Goal: Task Accomplishment & Management: Complete application form

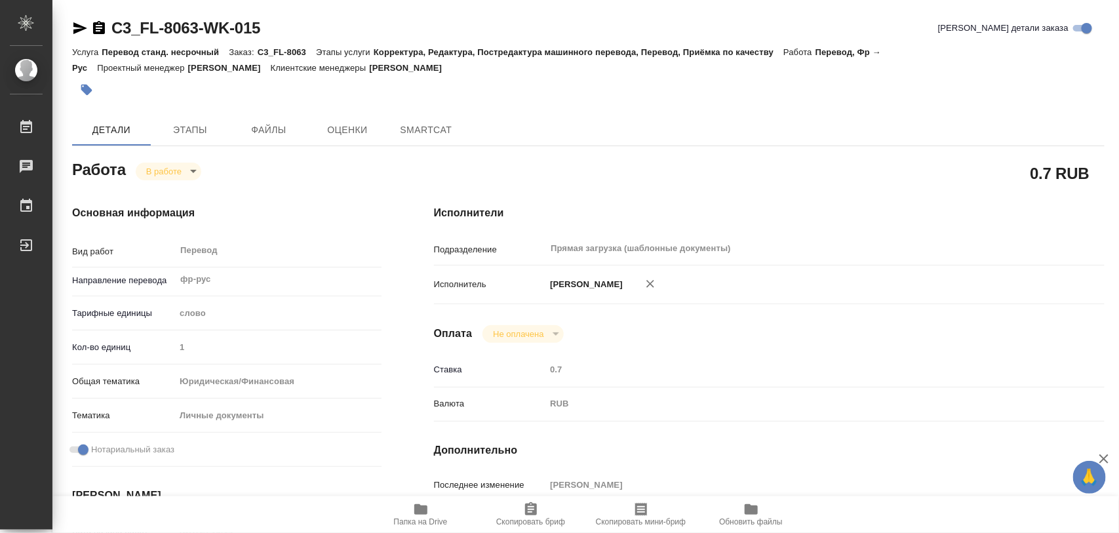
type textarea "x"
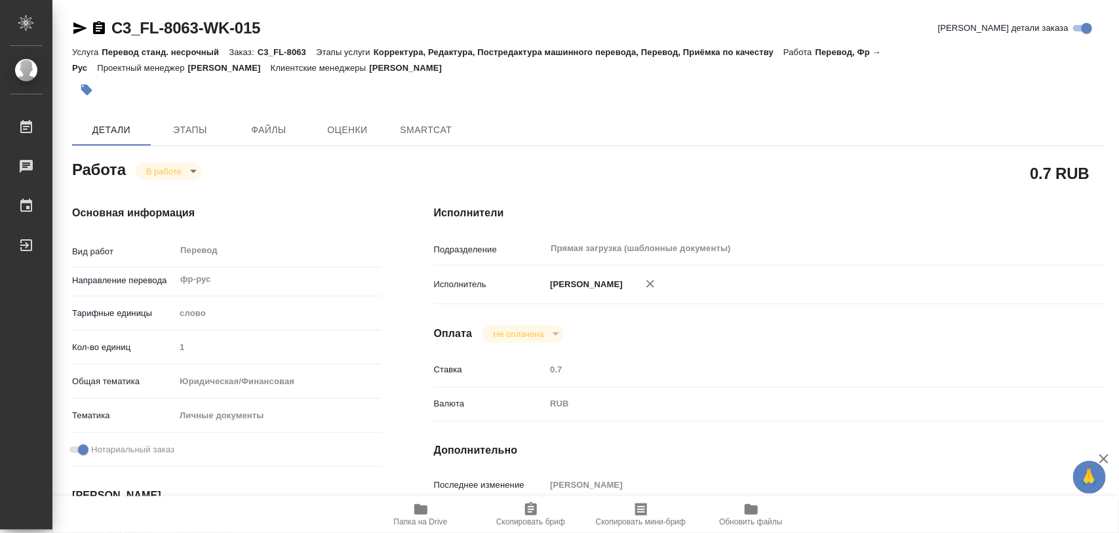
type textarea "x"
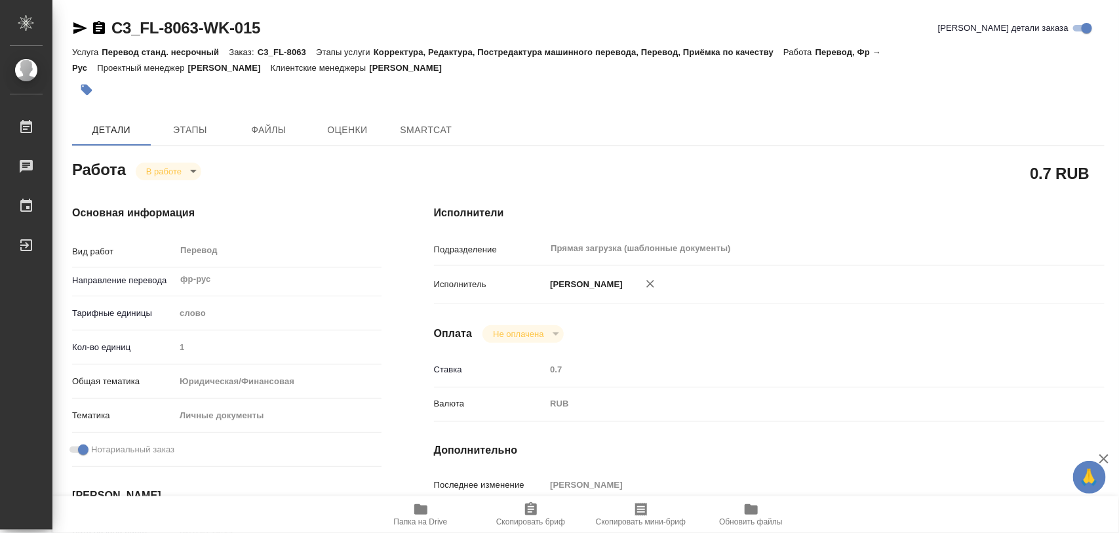
type textarea "x"
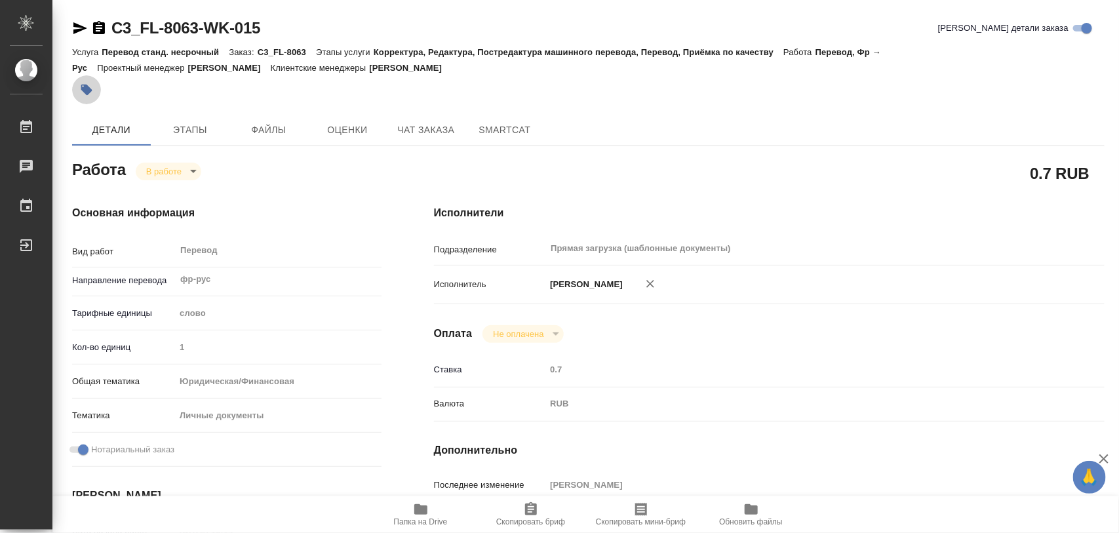
click at [90, 89] on icon "button" at bounding box center [86, 90] width 11 height 11
type textarea "x"
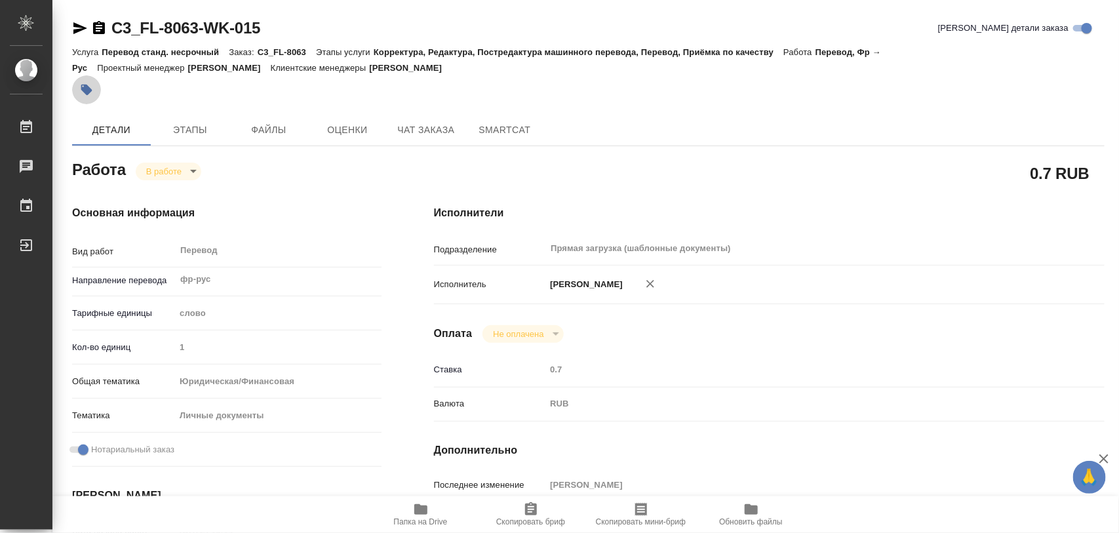
type textarea "x"
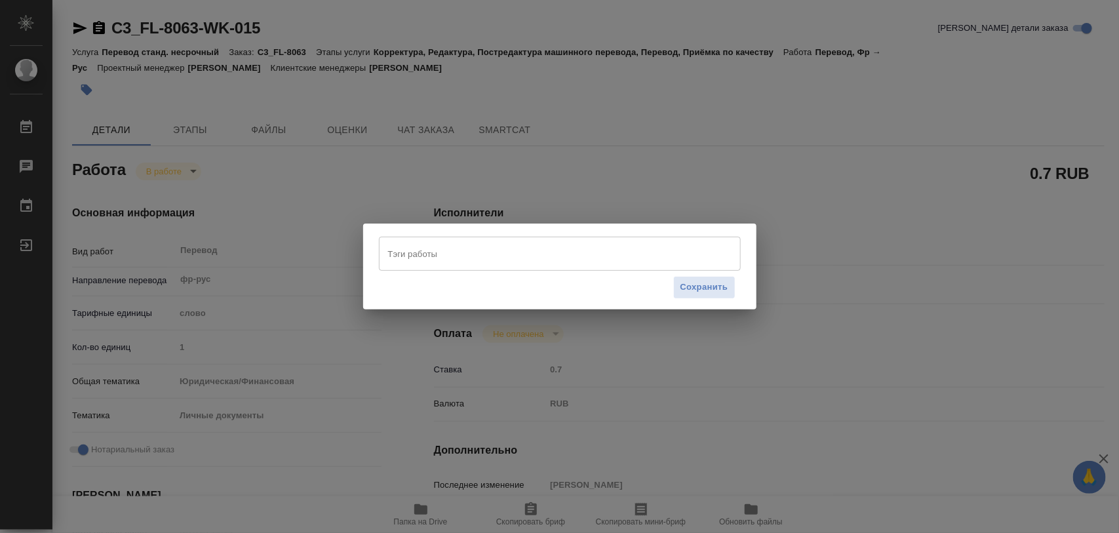
click at [395, 250] on input "Тэги работы" at bounding box center [547, 254] width 325 height 22
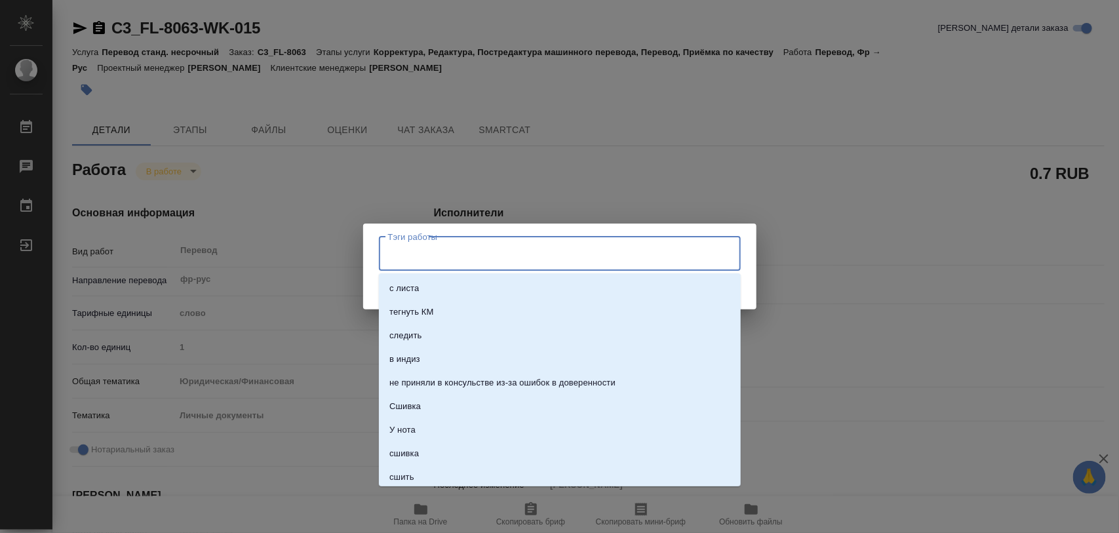
type textarea "x"
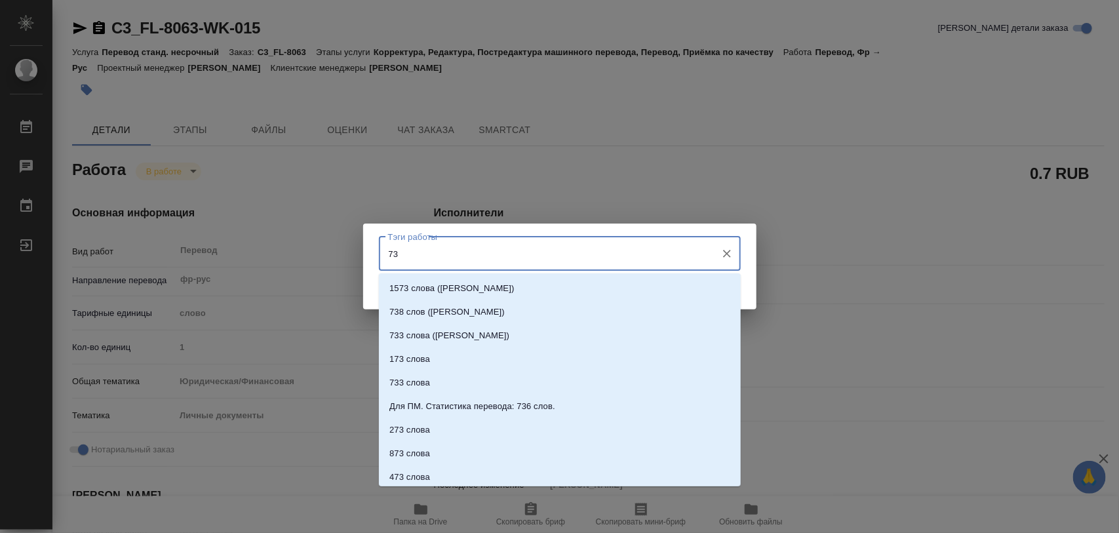
type input "736"
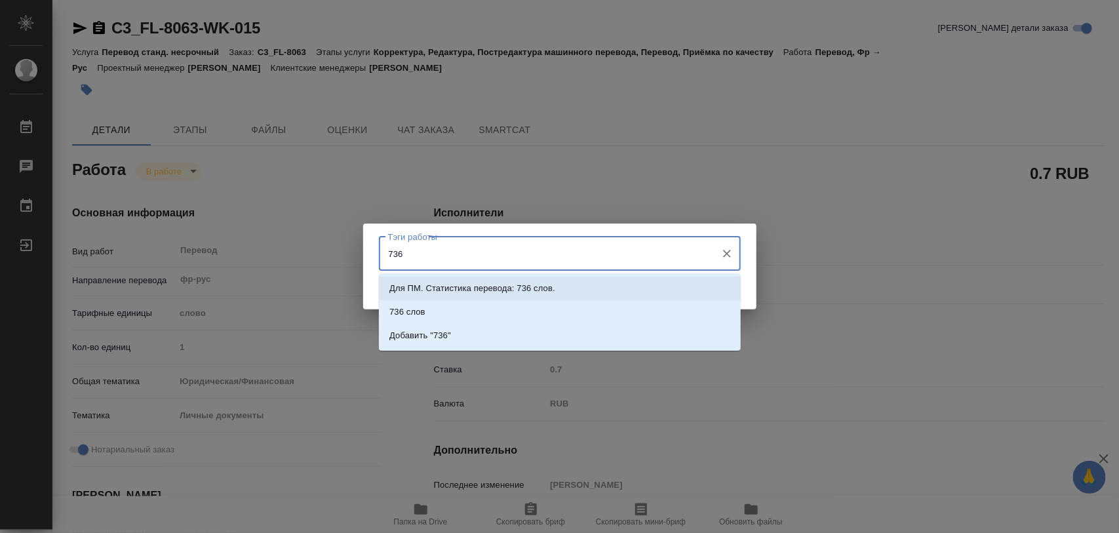
click at [541, 288] on p "Для ПМ. Статистика перевода: 736 слов." at bounding box center [472, 288] width 166 height 13
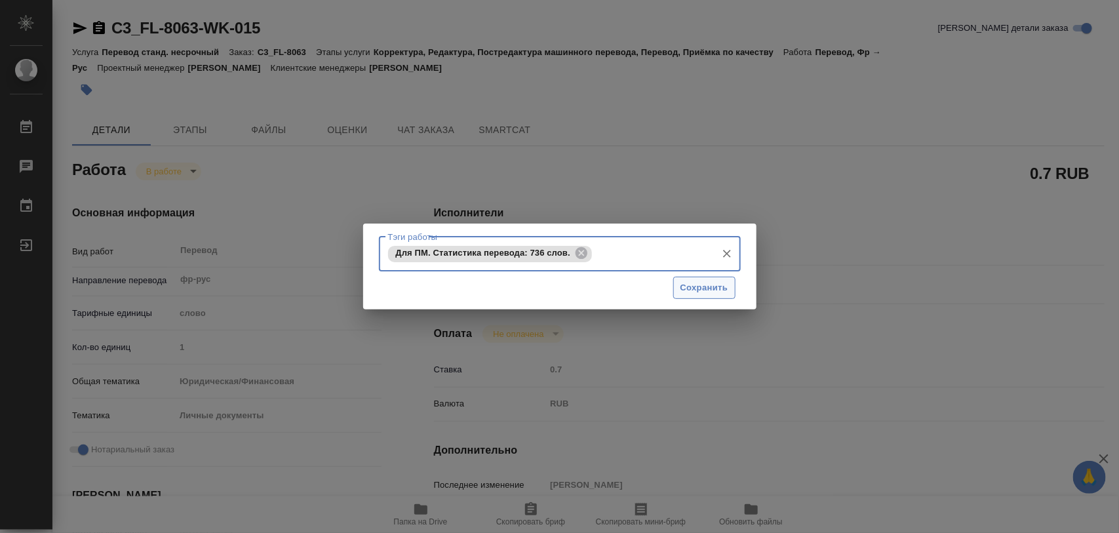
click at [686, 281] on span "Сохранить" at bounding box center [705, 288] width 48 height 15
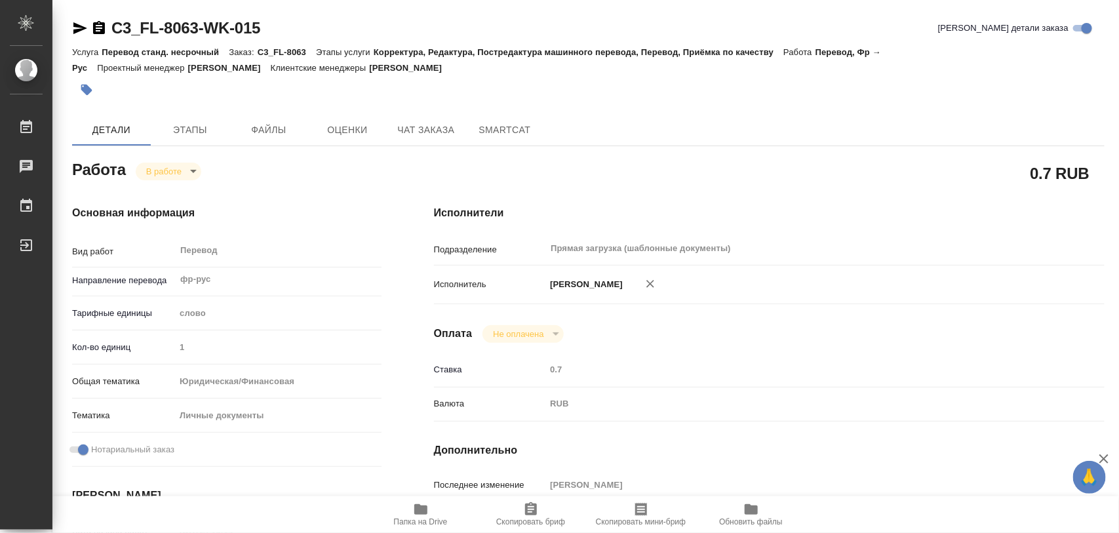
type input "inProgress"
type textarea "Перевод"
type textarea "x"
type input "фр-рус"
type input "5a8b1489cc6b4906c91bfd90"
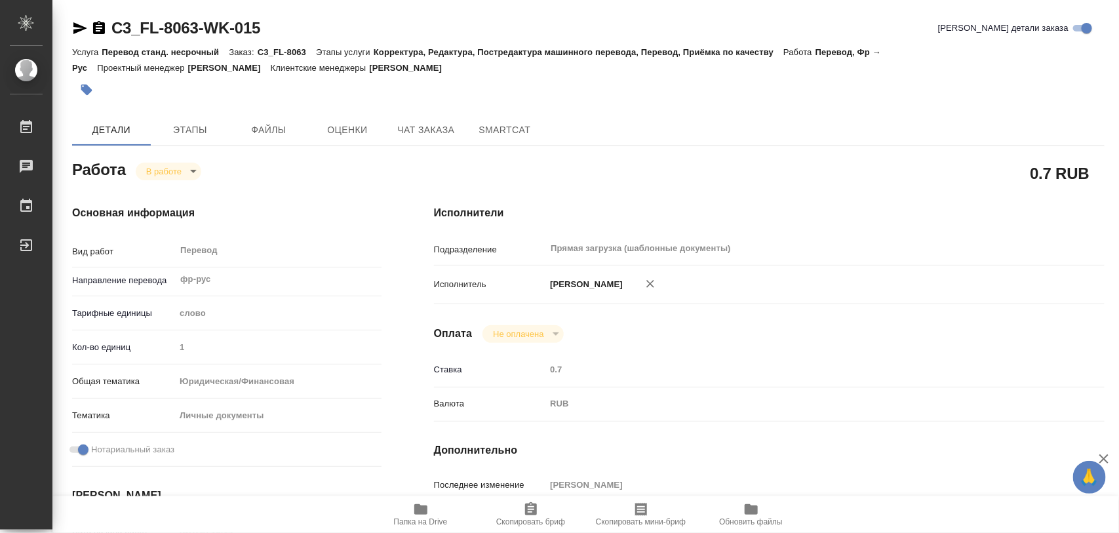
type input "1"
type input "yr-fn"
type input "5a8b8b956a9677013d343cfe"
checkbox input "true"
type input "[DATE] 16:14"
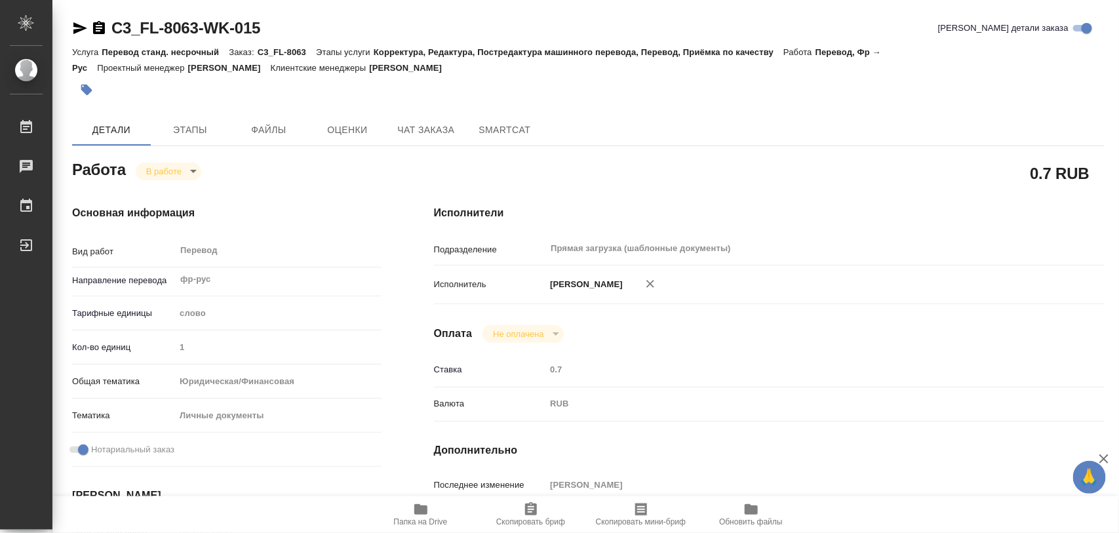
type input "[DATE] 09:17"
type input "[DATE] 12:00"
type input "Прямая загрузка (шаблонные документы)"
type input "notPayed"
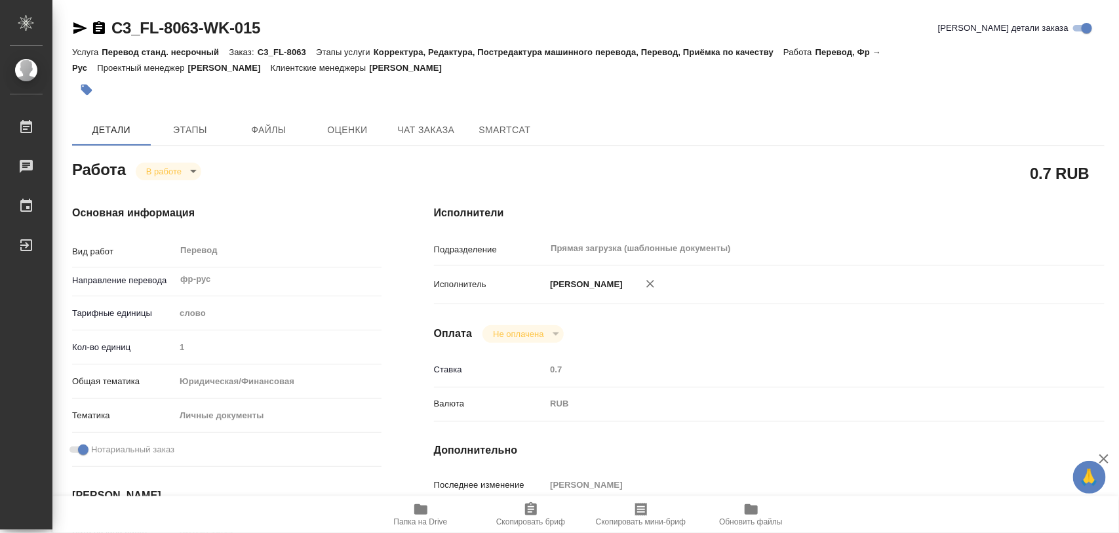
type input "0.7"
type input "RUB"
type input "[PERSON_NAME]"
type textarea "x"
type textarea "/Clients/FL_C3/Orders/C3_FL-8063/Translated/C3_FL-8063-WK-015"
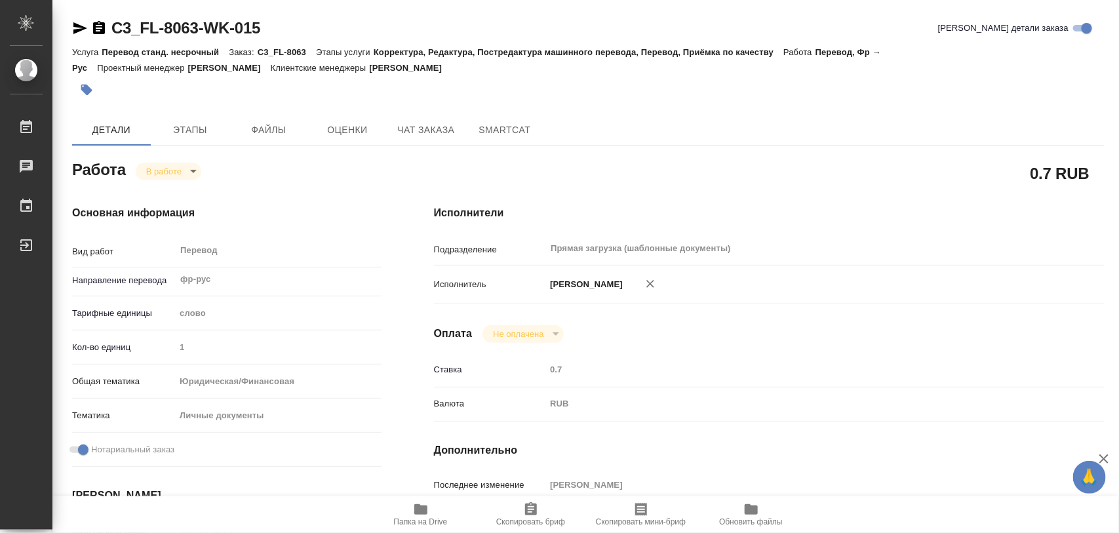
type textarea "x"
type input "C3_FL-8063"
type input "Перевод станд. несрочный"
type input "Корректура, Редактура, Постредактура машинного перевода, Перевод, Приёмка по ка…"
type input "[PERSON_NAME]"
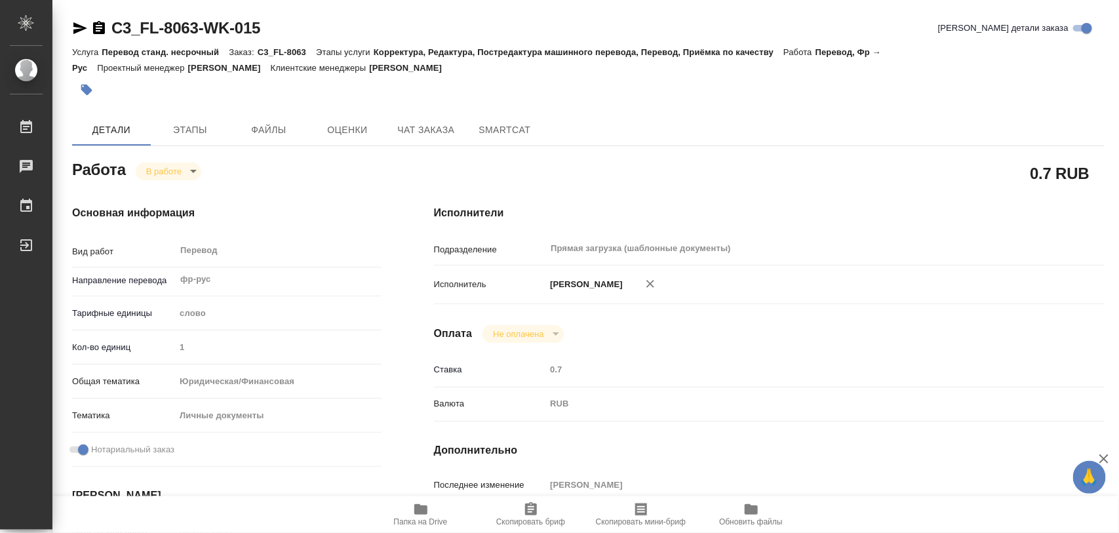
type input "/Clients/FL_C3/Orders/C3_FL-8063"
type textarea "x"
type textarea "ФИО как в визе"
type textarea "x"
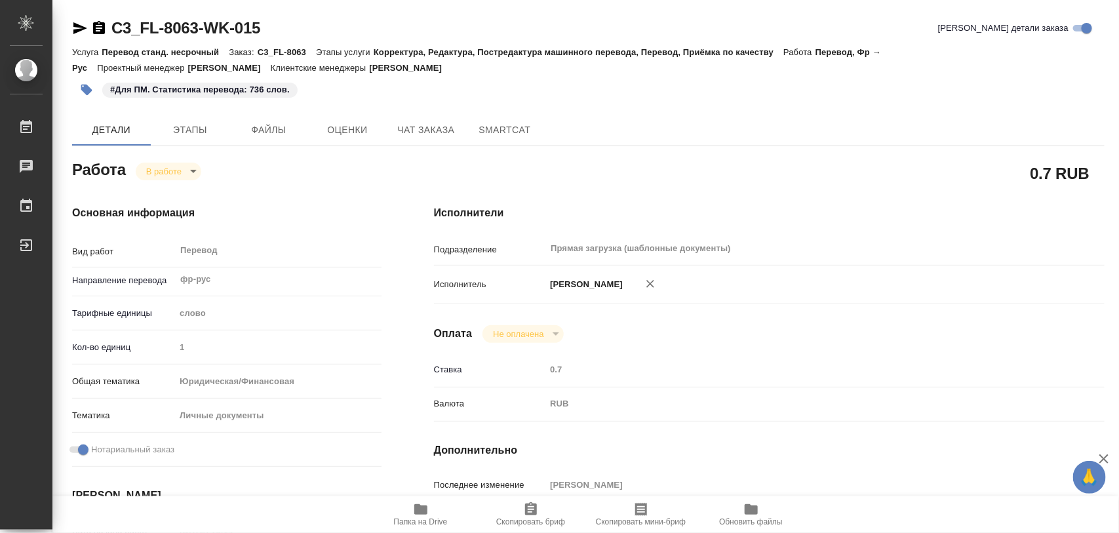
type textarea "x"
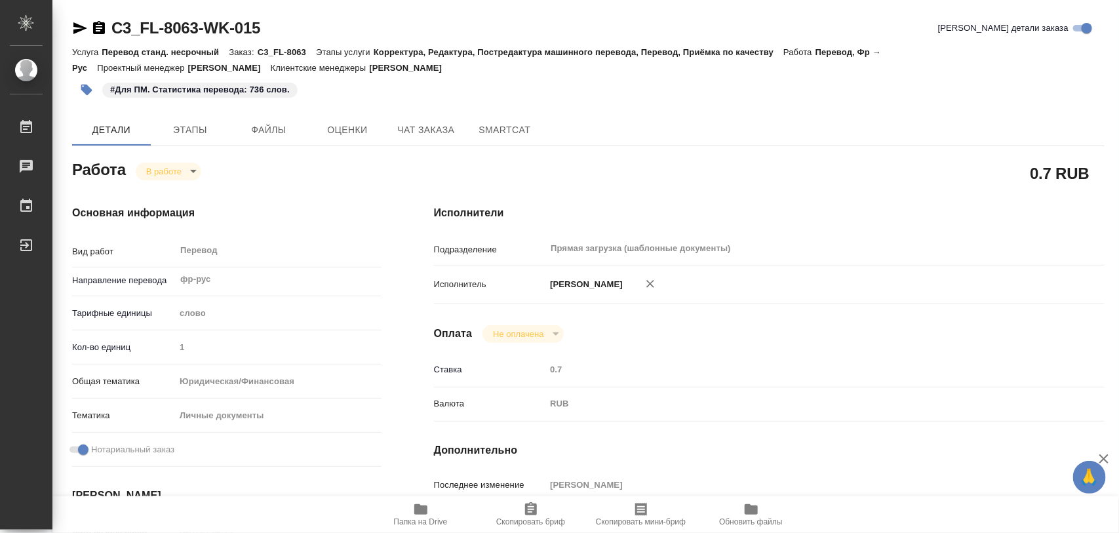
type textarea "x"
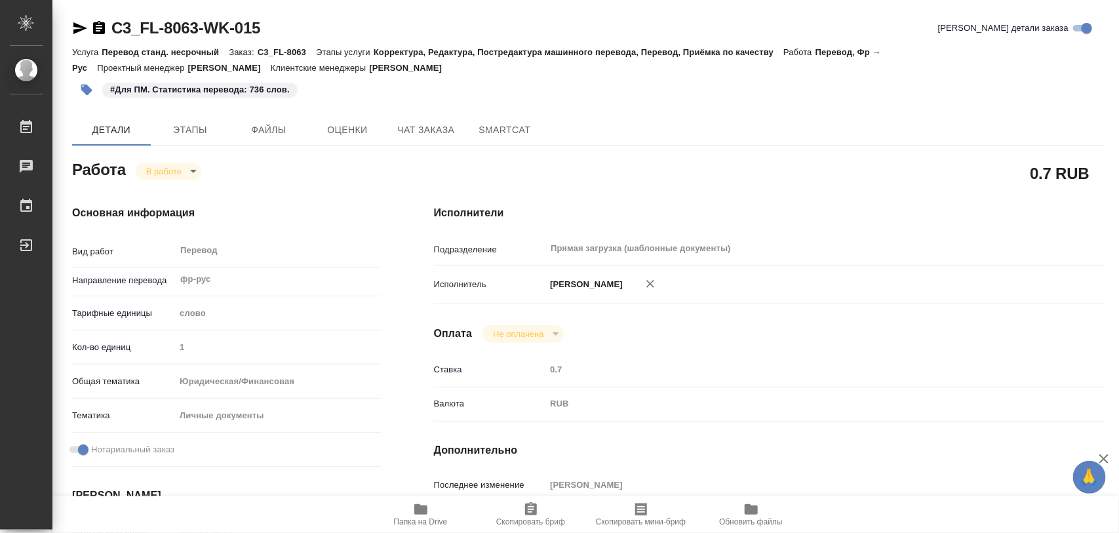
type textarea "x"
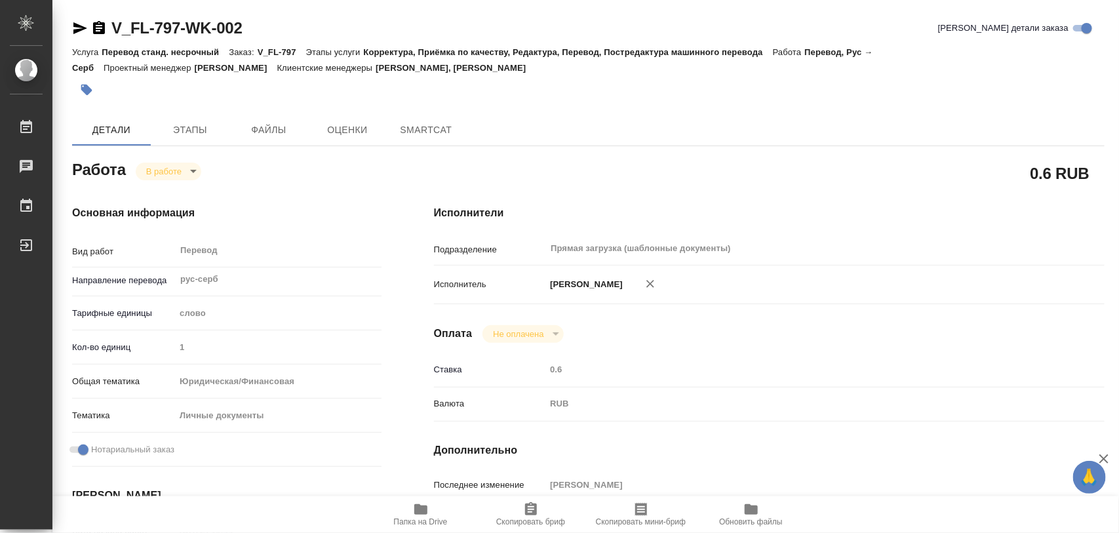
type textarea "x"
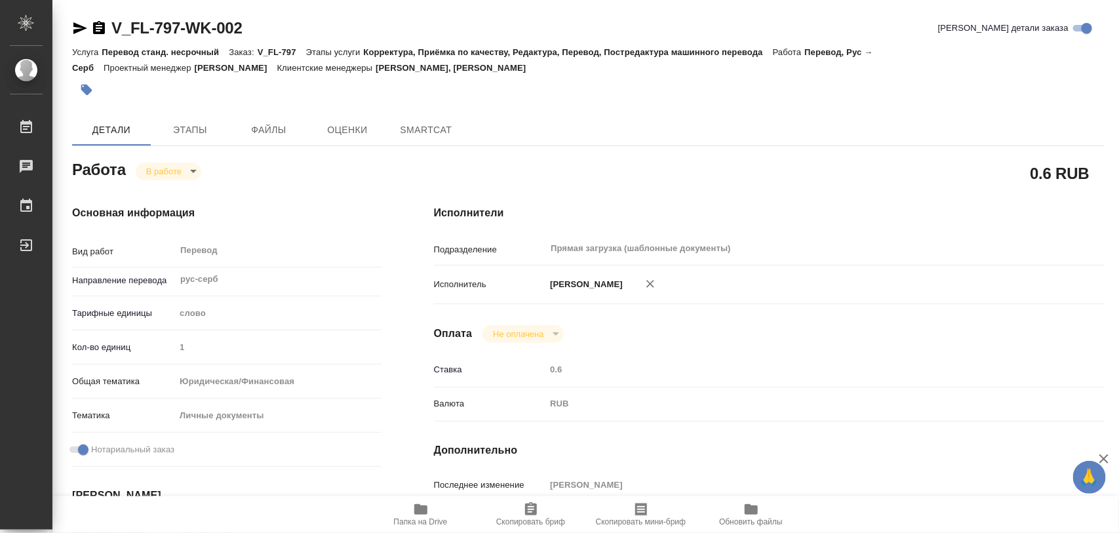
type textarea "x"
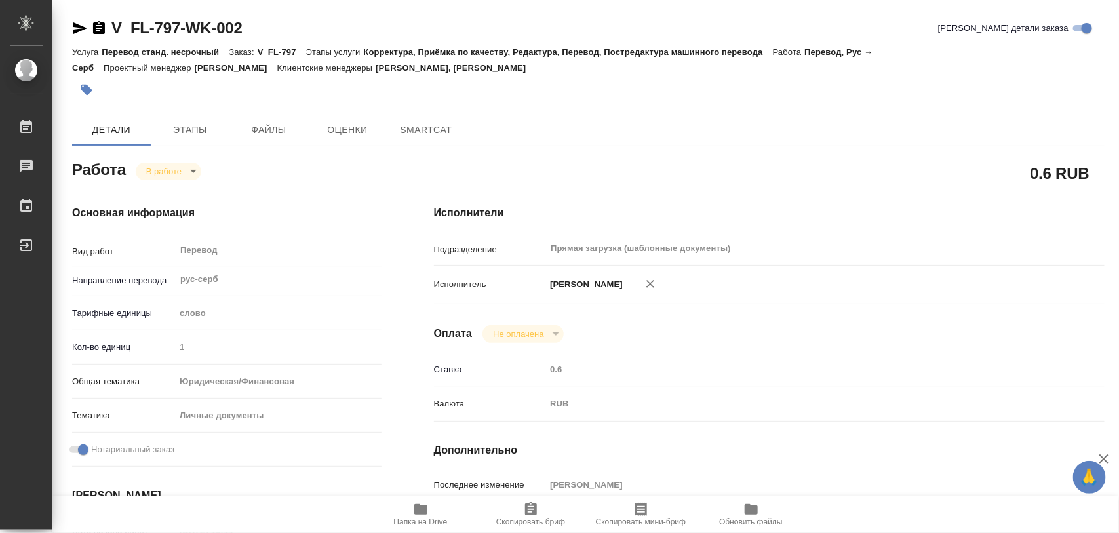
type textarea "x"
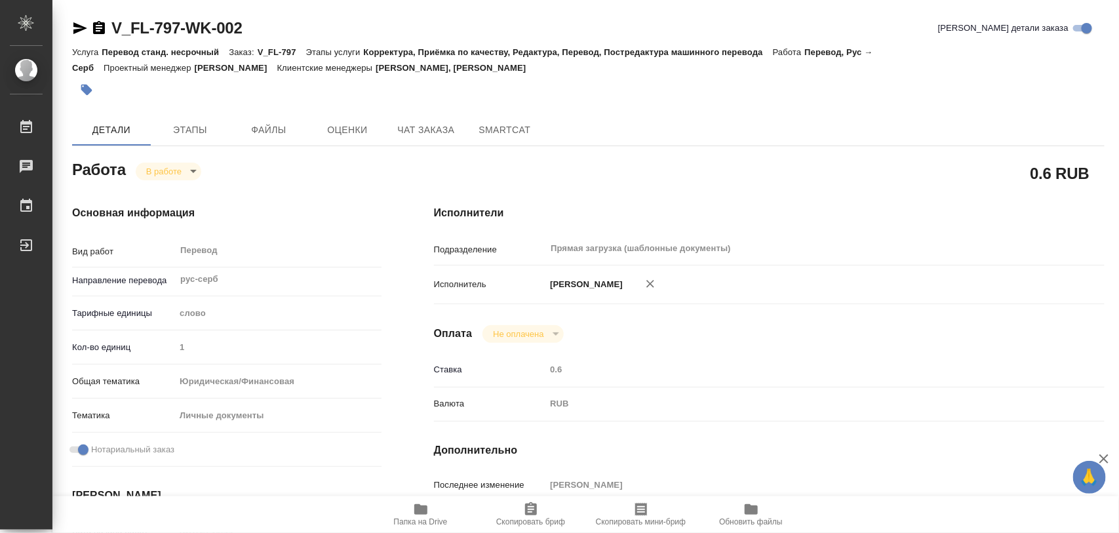
type textarea "x"
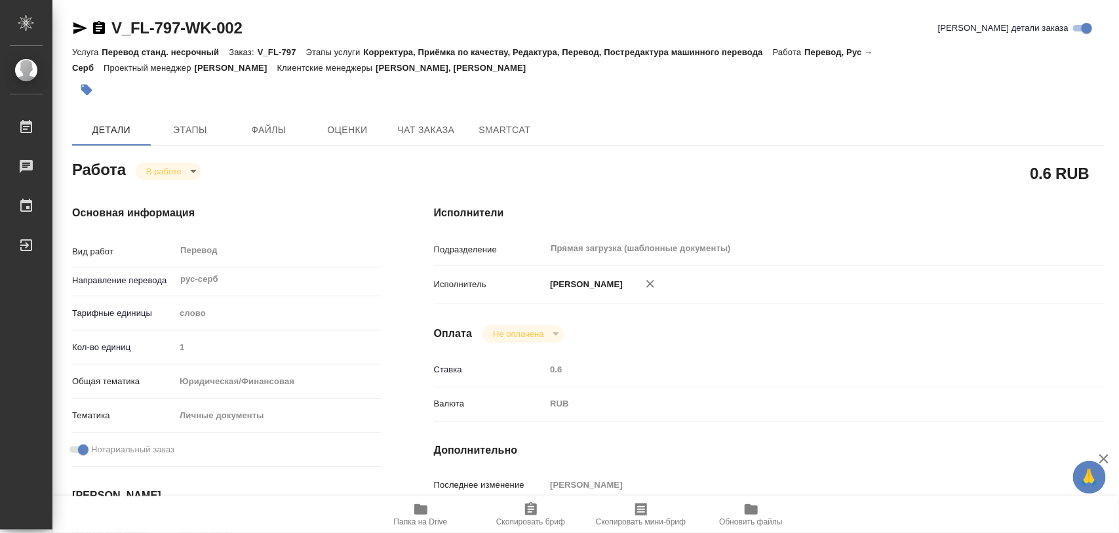
type textarea "x"
